Goal: Task Accomplishment & Management: Use online tool/utility

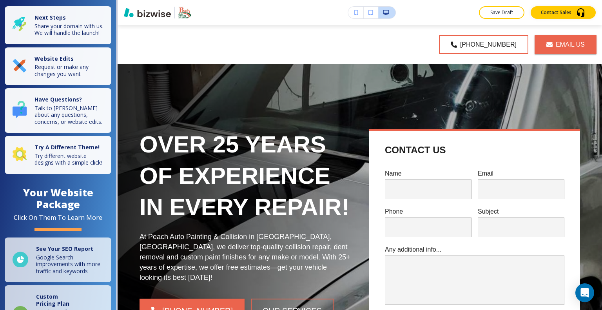
click at [441, 25] on div "[PHONE_NUMBER] Email Us" at bounding box center [361, 44] width 471 height 39
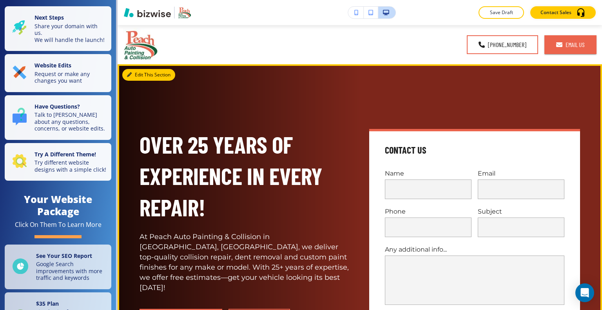
click at [138, 76] on button "Edit This Section" at bounding box center [148, 75] width 53 height 12
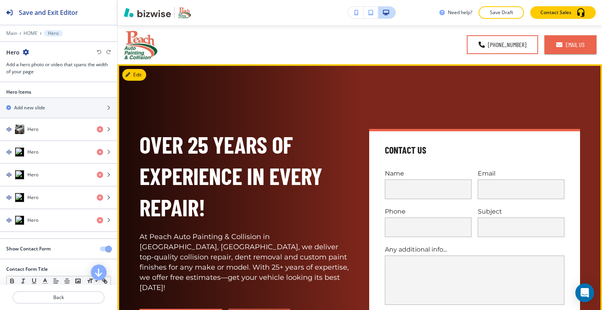
scroll to position [39, 0]
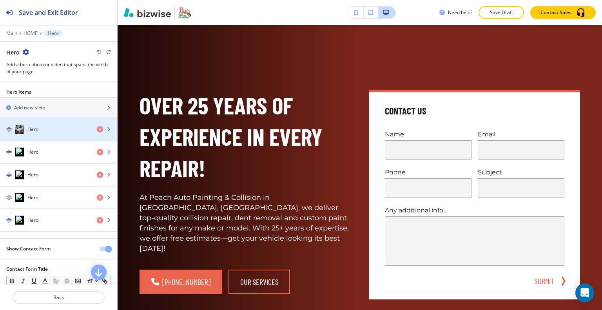
click at [43, 132] on div "Hero" at bounding box center [45, 129] width 91 height 9
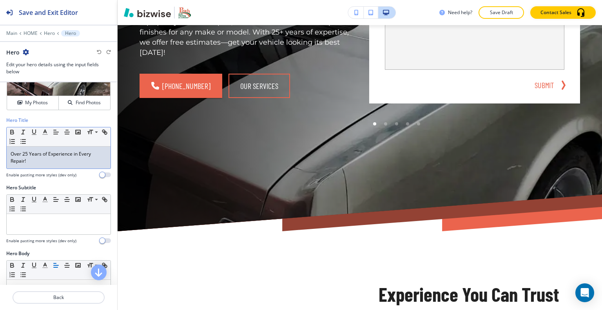
click at [27, 156] on p "Over 25 Years of Experience in Every Repair!" at bounding box center [59, 158] width 96 height 14
click at [27, 153] on p "Over 25 Years of Experience in Every Repair!" at bounding box center [59, 158] width 96 height 14
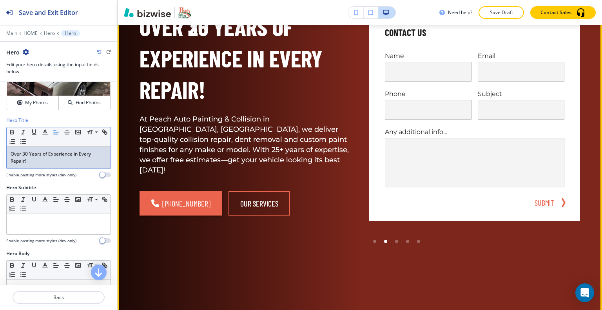
scroll to position [78, 0]
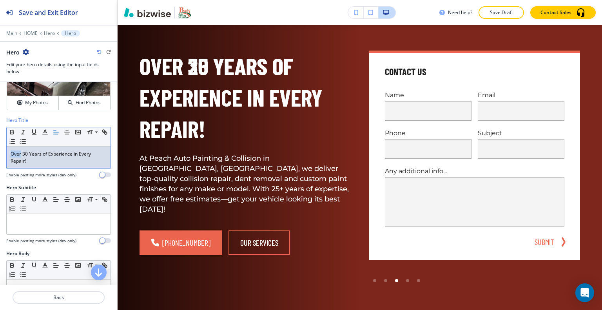
drag, startPoint x: 21, startPoint y: 153, endPoint x: 0, endPoint y: 152, distance: 20.8
click at [0, 152] on div "Hero Title Small Normal Large Huge Over 30 Years of Experience in Every Repair!…" at bounding box center [58, 150] width 117 height 67
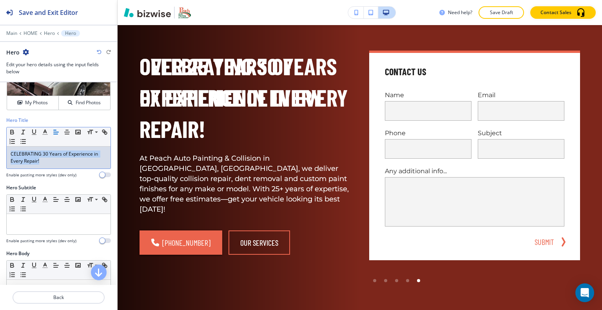
drag, startPoint x: 52, startPoint y: 165, endPoint x: 11, endPoint y: 152, distance: 42.7
click at [1, 150] on div "Hero Title Small Normal Large Huge CELEBRATING 30 Years of Experience in Every …" at bounding box center [58, 150] width 117 height 67
copy p "CELEBRATING 30 Years of Experience in Every Repair!"
drag, startPoint x: 61, startPoint y: 161, endPoint x: 21, endPoint y: 158, distance: 40.5
click at [0, 153] on div "Hero Title Small Normal Large Huge CELEBRATING 30 Years of Experience in Every …" at bounding box center [58, 150] width 117 height 67
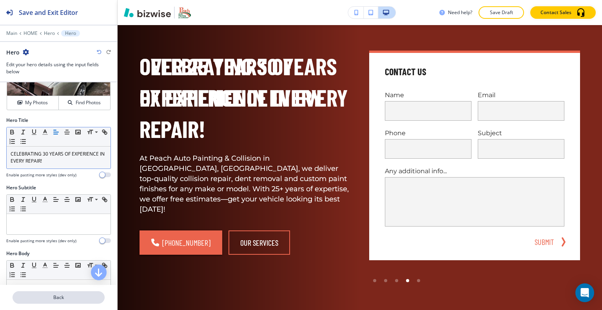
click at [61, 298] on p "Back" at bounding box center [58, 297] width 91 height 7
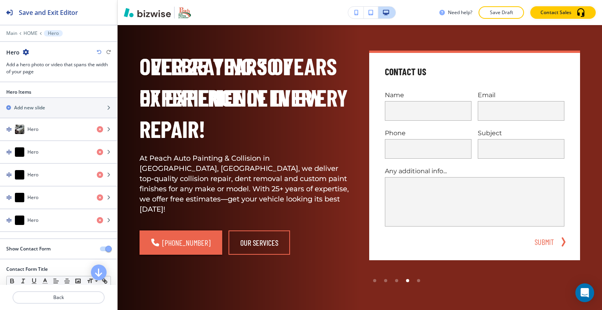
scroll to position [39, 0]
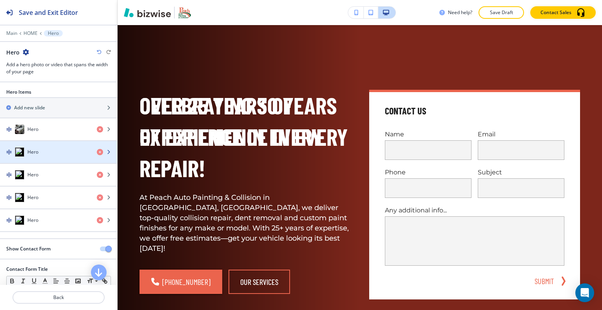
click at [49, 158] on div "button" at bounding box center [58, 160] width 117 height 6
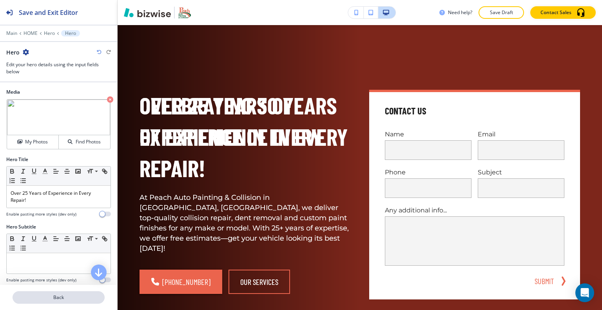
click at [62, 297] on p "Back" at bounding box center [58, 297] width 91 height 7
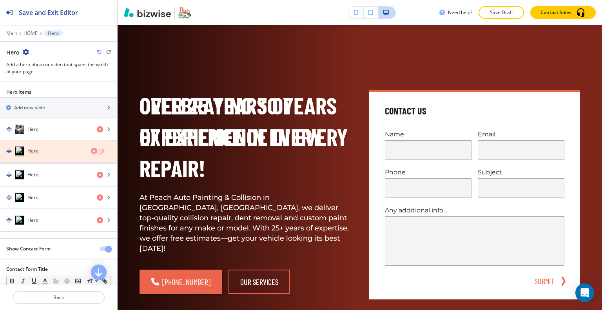
click at [97, 152] on icon "button" at bounding box center [100, 152] width 6 height 6
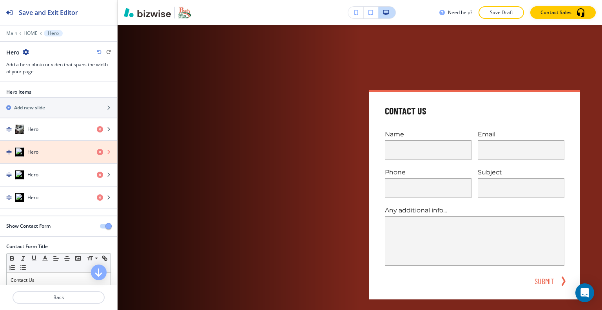
click at [97, 152] on icon "button" at bounding box center [100, 152] width 6 height 6
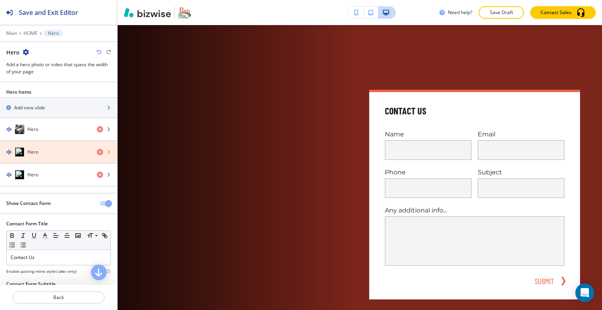
click at [97, 152] on icon "button" at bounding box center [100, 152] width 6 height 6
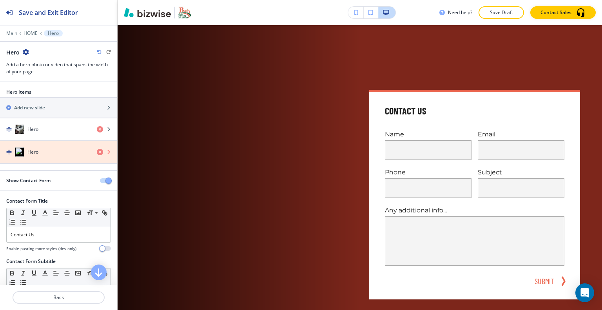
click at [97, 152] on icon "button" at bounding box center [100, 152] width 6 height 6
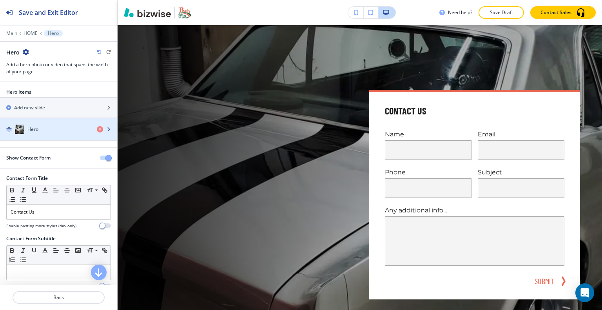
click at [37, 133] on div "Hero" at bounding box center [45, 129] width 91 height 9
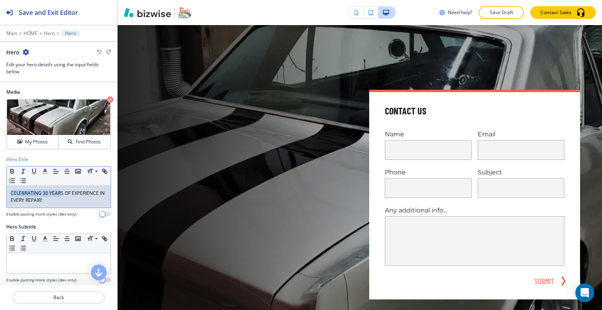
drag, startPoint x: 60, startPoint y: 191, endPoint x: 45, endPoint y: 197, distance: 15.8
click at [3, 189] on div "Hero Title Small Normal Large Huge CELEBRATING 30 YEARS OF EXPERIENCE IN EVERY …" at bounding box center [58, 189] width 117 height 67
click at [45, 197] on p "CELEBRATING 30 YEARS OF EXPERIENCE IN EVERY REPAIR!" at bounding box center [59, 197] width 96 height 14
drag, startPoint x: 55, startPoint y: 199, endPoint x: 4, endPoint y: 191, distance: 51.6
click at [1, 189] on div "Hero Title Small Normal Large Huge CELEBRATING 30 YEARS OF EXPERIENCE IN EVERY …" at bounding box center [58, 189] width 117 height 67
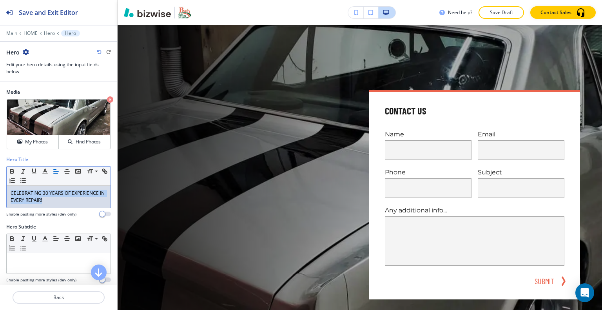
drag, startPoint x: 53, startPoint y: 207, endPoint x: 0, endPoint y: 186, distance: 56.7
click at [0, 186] on div "Hero Title Small Normal Large Huge CELEBRATING 30 YEARS OF EXPERIENCE IN EVERY …" at bounding box center [58, 189] width 117 height 67
click at [500, 14] on p "Save Draft" at bounding box center [501, 12] width 25 height 7
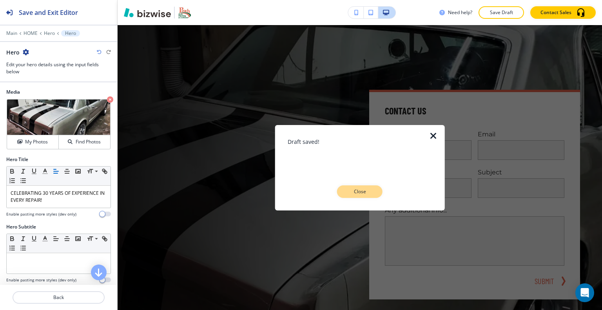
click at [361, 191] on p "Close" at bounding box center [359, 191] width 25 height 7
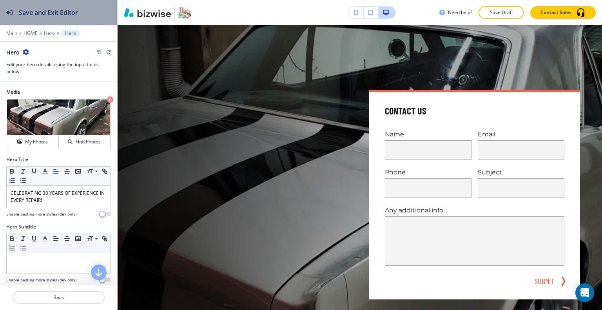
click at [63, 13] on h2 "Save and Exit Editor" at bounding box center [48, 12] width 59 height 9
